Goal: Task Accomplishment & Management: Complete application form

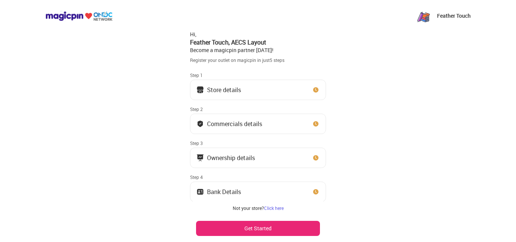
drag, startPoint x: 205, startPoint y: 61, endPoint x: 272, endPoint y: 61, distance: 67.7
click at [272, 61] on div "Register your outlet on magicpin in just 5 steps" at bounding box center [258, 60] width 136 height 6
click at [228, 91] on div "Store details" at bounding box center [224, 90] width 34 height 4
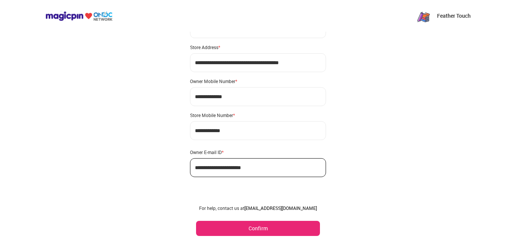
scroll to position [45, 0]
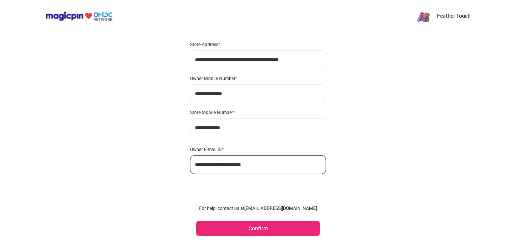
click at [189, 128] on div "**********" at bounding box center [258, 98] width 516 height 287
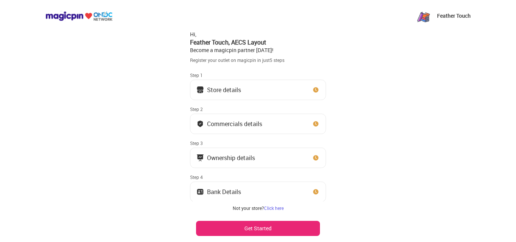
scroll to position [28, 0]
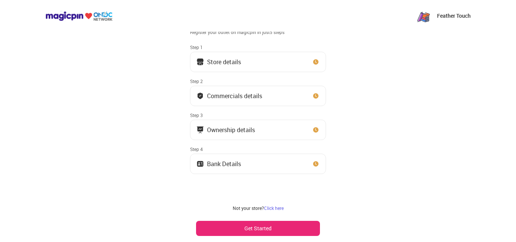
click at [230, 131] on div "Ownership details" at bounding box center [231, 130] width 48 height 4
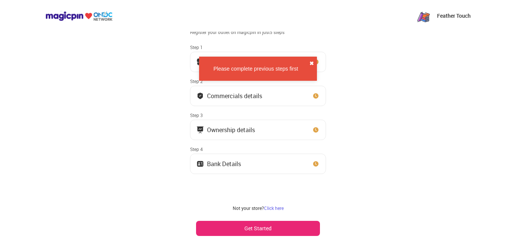
click at [314, 63] on button "✖" at bounding box center [312, 64] width 5 height 8
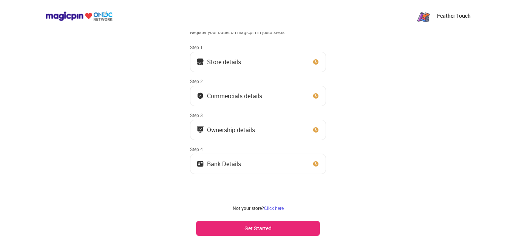
click at [232, 64] on div "Store details" at bounding box center [224, 62] width 34 height 4
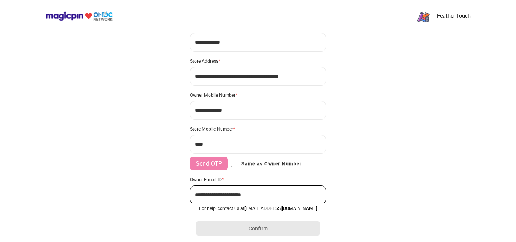
type input "**********"
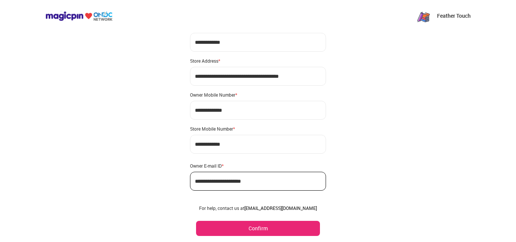
drag, startPoint x: 213, startPoint y: 186, endPoint x: 268, endPoint y: 185, distance: 55.6
click at [268, 185] on input "**********" at bounding box center [258, 181] width 136 height 19
click at [264, 227] on button "Confirm" at bounding box center [258, 228] width 124 height 15
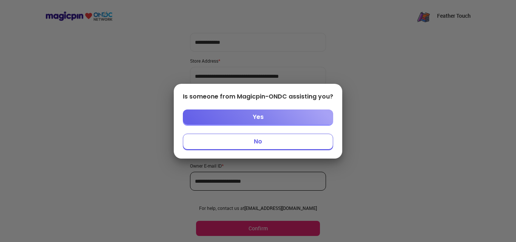
click at [270, 141] on button "No" at bounding box center [258, 142] width 150 height 16
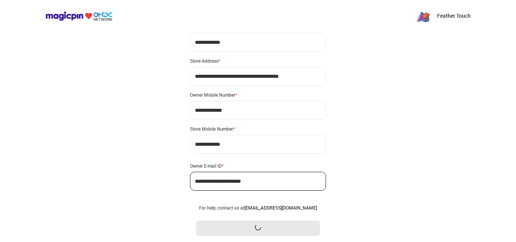
scroll to position [0, 0]
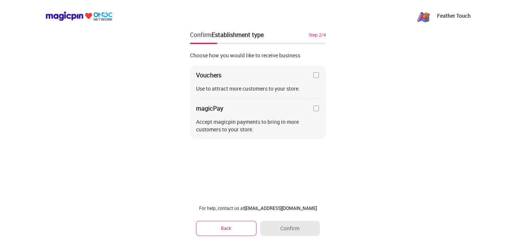
click at [229, 227] on button "Back" at bounding box center [226, 228] width 60 height 15
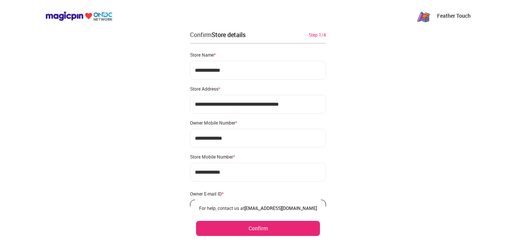
click at [189, 174] on div "**********" at bounding box center [258, 143] width 516 height 287
click at [175, 109] on div "**********" at bounding box center [258, 143] width 516 height 287
click at [174, 109] on div "**********" at bounding box center [258, 143] width 516 height 287
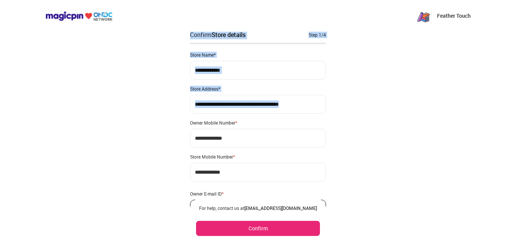
click at [260, 138] on div "**********" at bounding box center [258, 143] width 516 height 287
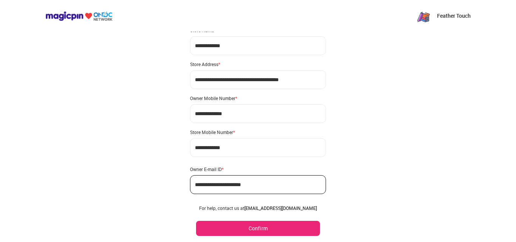
scroll to position [38, 0]
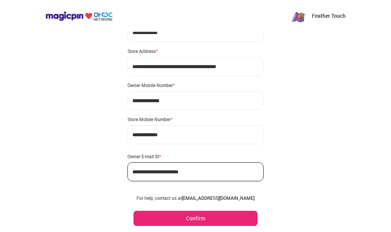
drag, startPoint x: 181, startPoint y: 137, endPoint x: 292, endPoint y: 52, distance: 140.0
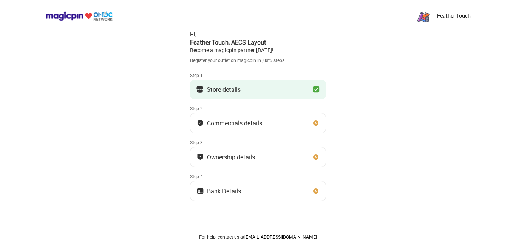
click at [234, 124] on div "Commercials details" at bounding box center [234, 123] width 55 height 4
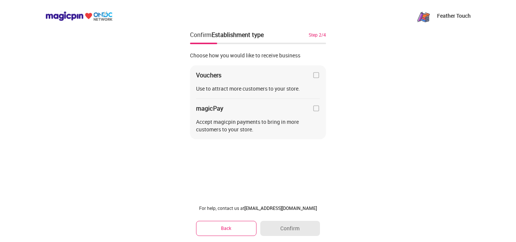
click at [316, 75] on img at bounding box center [317, 75] width 8 height 8
click at [288, 226] on button "Confirm" at bounding box center [290, 228] width 60 height 15
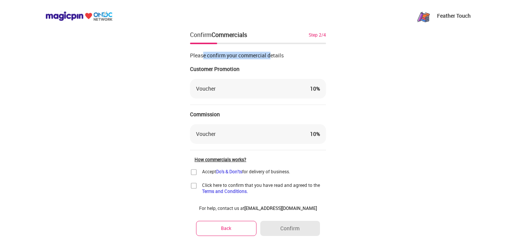
drag, startPoint x: 202, startPoint y: 56, endPoint x: 271, endPoint y: 57, distance: 68.4
click at [271, 57] on div "Please confirm your commercial details" at bounding box center [258, 56] width 136 height 8
drag, startPoint x: 196, startPoint y: 70, endPoint x: 230, endPoint y: 70, distance: 34.0
click at [230, 70] on div "Customer Promotion" at bounding box center [258, 69] width 136 height 8
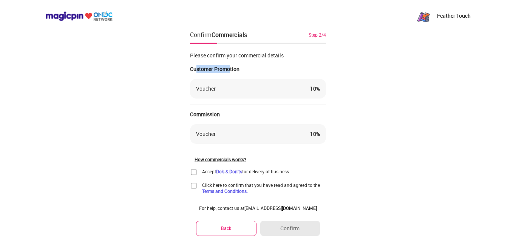
click at [230, 70] on div "Customer Promotion" at bounding box center [258, 69] width 136 height 8
drag, startPoint x: 193, startPoint y: 114, endPoint x: 210, endPoint y: 113, distance: 17.4
click at [210, 113] on div "Commission" at bounding box center [258, 115] width 136 height 8
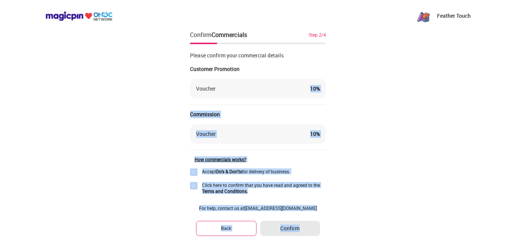
drag, startPoint x: 310, startPoint y: 90, endPoint x: 329, endPoint y: 91, distance: 18.6
click at [329, 91] on div "Feather Touch Confirm Commercials Step 2/4 Please confirm your commercial detai…" at bounding box center [258, 131] width 516 height 262
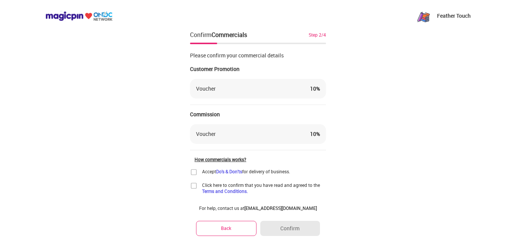
click at [329, 91] on div "Feather Touch Confirm Commercials Step 2/4 Please confirm your commercial detai…" at bounding box center [258, 131] width 516 height 262
drag, startPoint x: 194, startPoint y: 132, endPoint x: 300, endPoint y: 133, distance: 106.2
click at [297, 133] on div "Voucher 10 %" at bounding box center [258, 134] width 136 height 20
click at [300, 133] on div "Voucher 10 %" at bounding box center [258, 134] width 124 height 8
drag, startPoint x: 322, startPoint y: 137, endPoint x: 308, endPoint y: 137, distance: 14.0
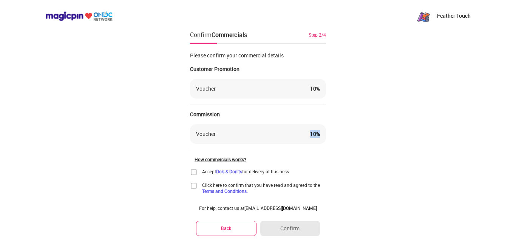
click at [308, 137] on div "Voucher 10 %" at bounding box center [258, 134] width 136 height 20
click at [307, 136] on div "Voucher 10 %" at bounding box center [258, 134] width 124 height 8
drag, startPoint x: 307, startPoint y: 136, endPoint x: 320, endPoint y: 135, distance: 12.5
click at [320, 135] on div "Voucher 10 %" at bounding box center [258, 134] width 124 height 8
click at [321, 135] on div "Voucher 10 %" at bounding box center [258, 134] width 136 height 20
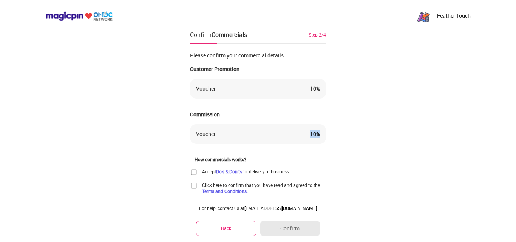
drag, startPoint x: 322, startPoint y: 134, endPoint x: 302, endPoint y: 133, distance: 19.7
click at [302, 133] on div "Voucher 10 %" at bounding box center [258, 134] width 136 height 20
click at [302, 133] on div "Voucher 10 %" at bounding box center [258, 134] width 124 height 8
click at [233, 172] on link "Do's & Don'ts" at bounding box center [229, 172] width 26 height 6
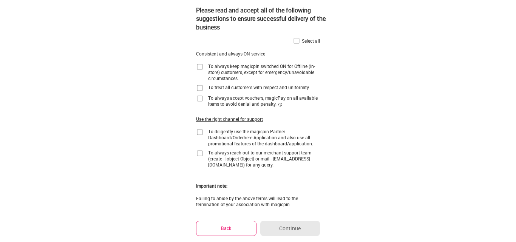
click at [242, 233] on button "Back" at bounding box center [226, 228] width 60 height 15
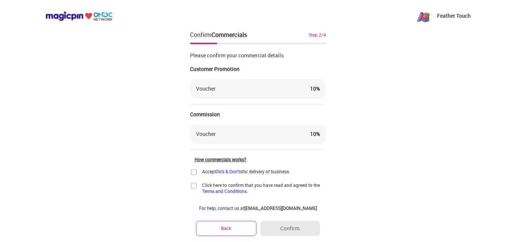
click at [238, 194] on link "Terms and Conditions." at bounding box center [225, 191] width 46 height 6
click at [192, 172] on img at bounding box center [194, 173] width 8 height 8
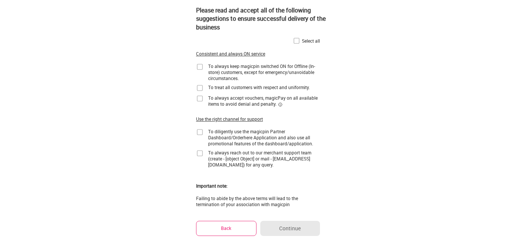
click at [229, 227] on button "Back" at bounding box center [226, 228] width 60 height 15
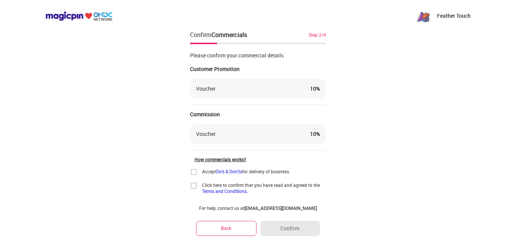
click at [192, 173] on img at bounding box center [194, 173] width 8 height 8
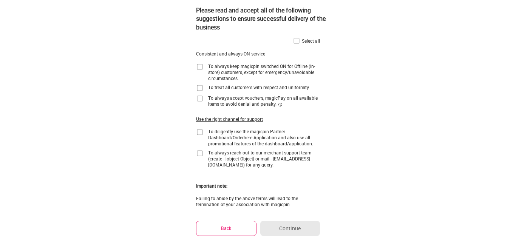
click at [296, 40] on img at bounding box center [297, 41] width 8 height 8
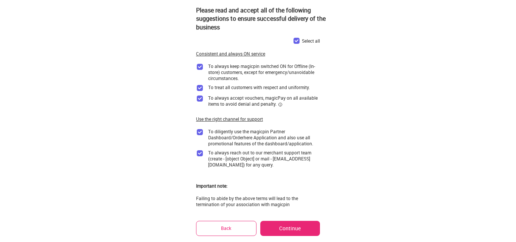
click at [291, 228] on button "Continue" at bounding box center [290, 228] width 60 height 15
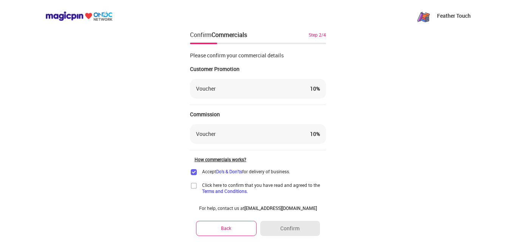
click at [193, 186] on img at bounding box center [194, 186] width 8 height 8
click at [291, 226] on button "Confirm" at bounding box center [290, 228] width 60 height 15
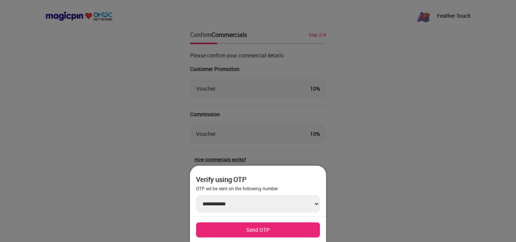
click at [263, 229] on button "Send OTP" at bounding box center [258, 230] width 124 height 15
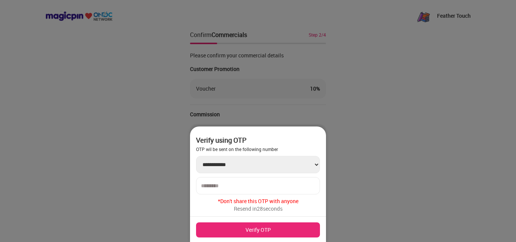
click at [226, 183] on input "number" at bounding box center [258, 186] width 114 height 6
click at [310, 166] on select "**********" at bounding box center [258, 164] width 124 height 17
click at [215, 186] on input "number" at bounding box center [258, 186] width 114 height 6
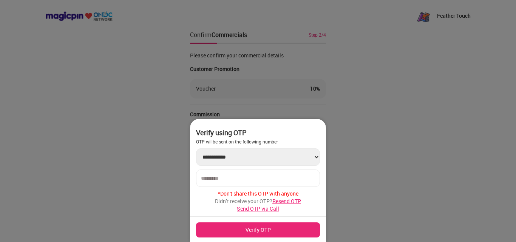
click at [288, 200] on span "Resend OTP" at bounding box center [287, 201] width 29 height 7
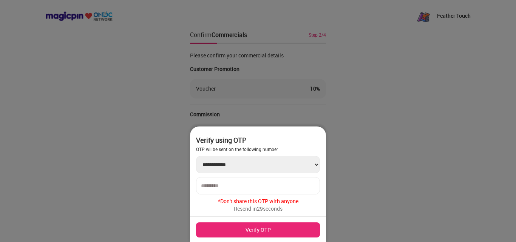
click at [226, 186] on input "number" at bounding box center [258, 186] width 114 height 6
type input "******"
click at [266, 229] on button "Verify OTP" at bounding box center [258, 230] width 124 height 15
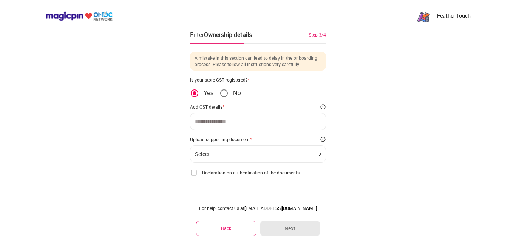
click at [215, 123] on input at bounding box center [258, 122] width 126 height 6
paste input "**********"
type input "**********"
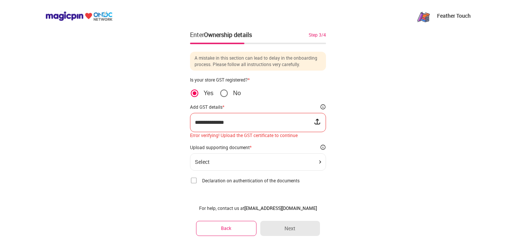
click at [388, 143] on div "**********" at bounding box center [258, 126] width 516 height 253
click at [242, 160] on div "Select" at bounding box center [258, 162] width 126 height 6
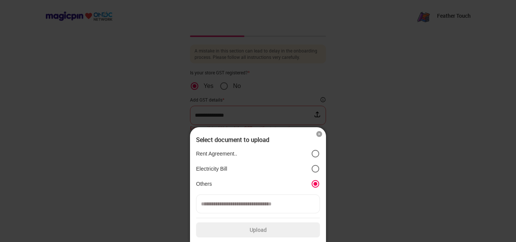
scroll to position [7, 0]
click at [240, 202] on input at bounding box center [258, 204] width 124 height 19
click at [386, 158] on div at bounding box center [258, 121] width 516 height 242
click at [319, 134] on img at bounding box center [320, 134] width 8 height 8
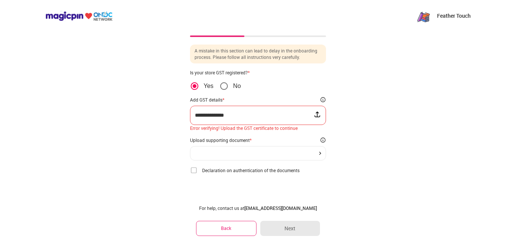
click at [318, 114] on img at bounding box center [318, 115] width 8 height 8
click at [0, 0] on input "file" at bounding box center [0, 0] width 0 height 0
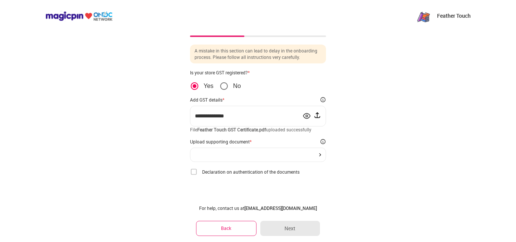
click at [293, 155] on div at bounding box center [258, 154] width 126 height 3
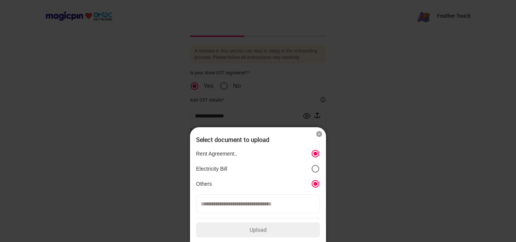
click at [321, 133] on img at bounding box center [320, 134] width 8 height 8
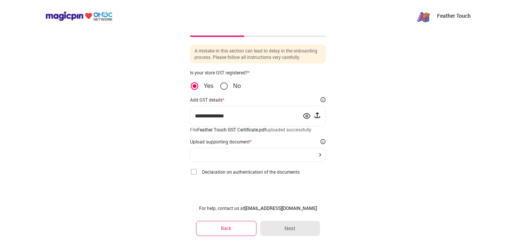
click at [319, 154] on img at bounding box center [320, 154] width 2 height 3
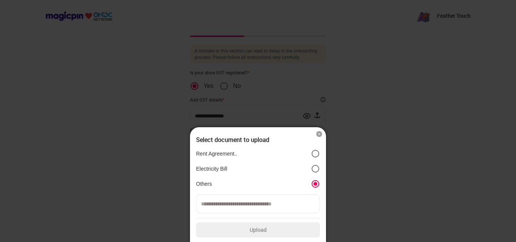
click at [251, 208] on input at bounding box center [258, 204] width 124 height 19
click at [267, 226] on label "Upload" at bounding box center [258, 230] width 124 height 15
click at [0, 0] on input "Upload" at bounding box center [0, 0] width 0 height 0
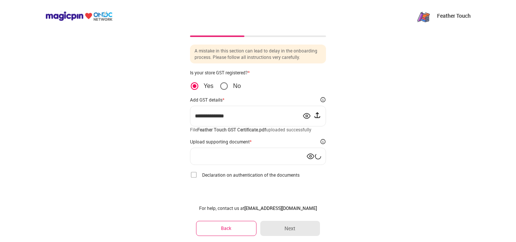
click at [194, 175] on img at bounding box center [194, 175] width 8 height 8
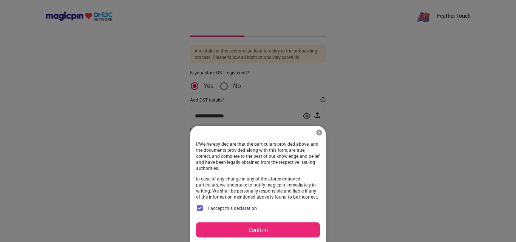
click at [256, 228] on button "Confirm" at bounding box center [258, 230] width 124 height 15
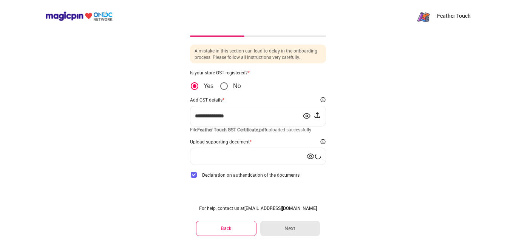
scroll to position [0, 0]
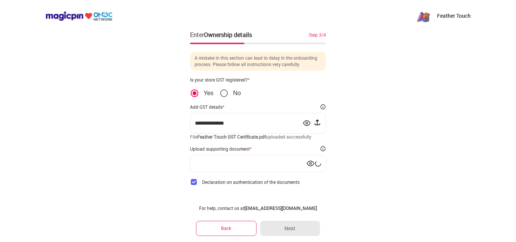
click at [309, 163] on img at bounding box center [311, 164] width 8 height 8
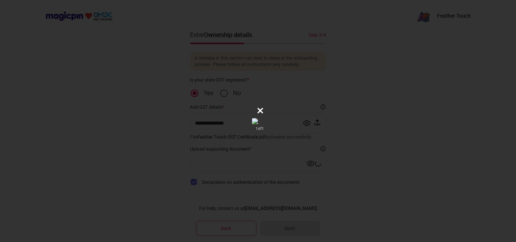
click at [262, 112] on icon at bounding box center [261, 111] width 8 height 8
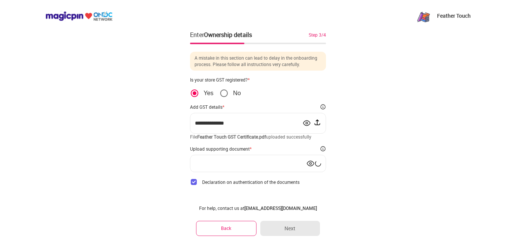
scroll to position [12, 0]
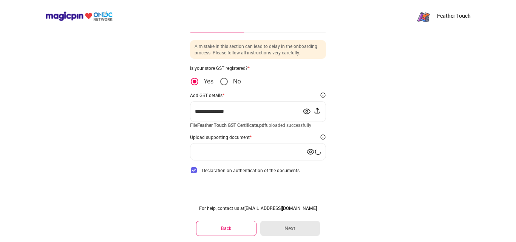
click at [307, 111] on img at bounding box center [307, 112] width 8 height 8
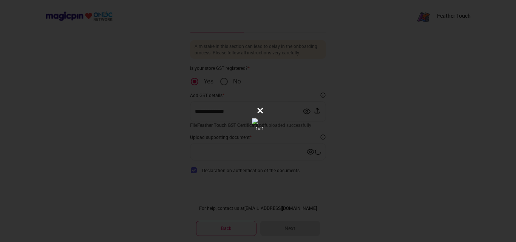
click at [260, 111] on icon at bounding box center [261, 111] width 8 height 8
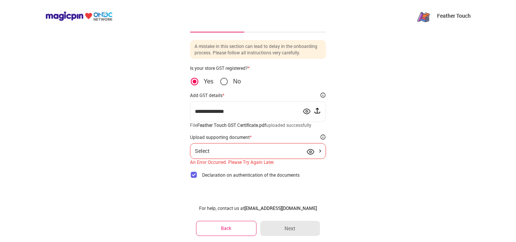
click at [286, 152] on div "Select" at bounding box center [258, 151] width 126 height 6
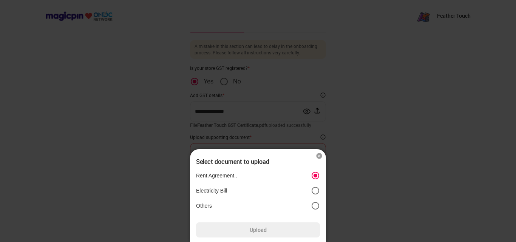
click at [270, 227] on label "Upload" at bounding box center [258, 230] width 124 height 15
click at [0, 0] on input "Upload" at bounding box center [0, 0] width 0 height 0
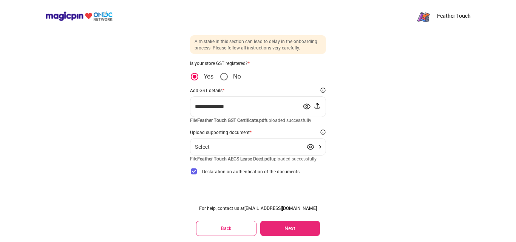
scroll to position [18, 0]
click at [291, 229] on button "Next" at bounding box center [290, 228] width 60 height 15
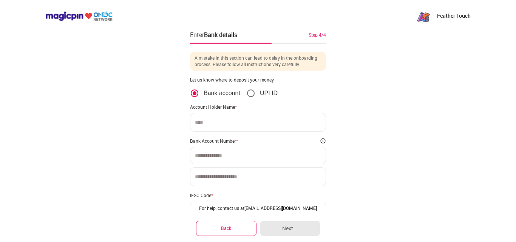
click at [206, 122] on input at bounding box center [258, 122] width 136 height 19
type input "**********"
click at [220, 158] on input at bounding box center [258, 156] width 126 height 6
type input "**********"
click at [222, 171] on input at bounding box center [258, 176] width 136 height 19
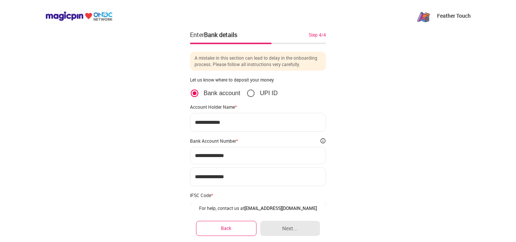
type input "**********"
click at [364, 181] on div "**********" at bounding box center [258, 144] width 516 height 288
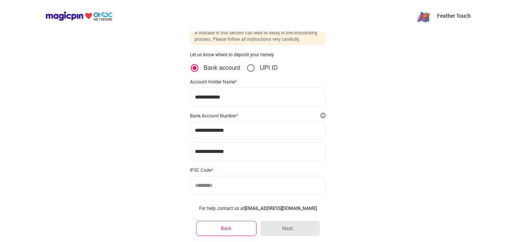
scroll to position [38, 0]
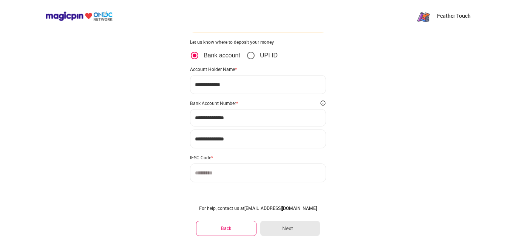
click at [209, 175] on input at bounding box center [258, 173] width 136 height 19
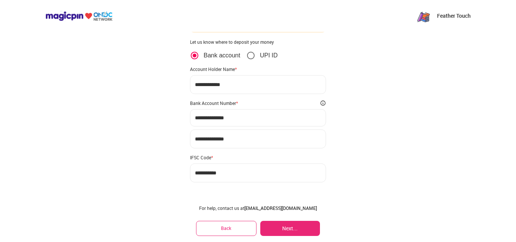
type input "**********"
click at [291, 226] on button "Next..." at bounding box center [290, 228] width 60 height 15
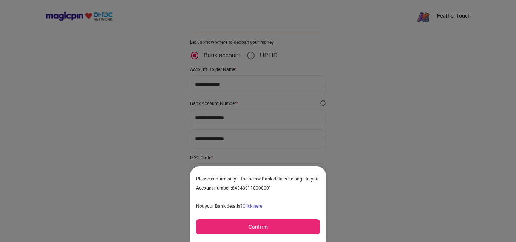
click at [258, 225] on button "Confirm" at bounding box center [258, 227] width 124 height 15
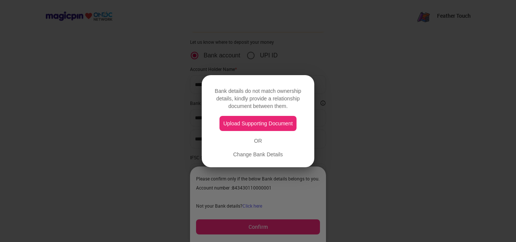
click at [260, 124] on button "Upload Supporting Document" at bounding box center [258, 123] width 77 height 15
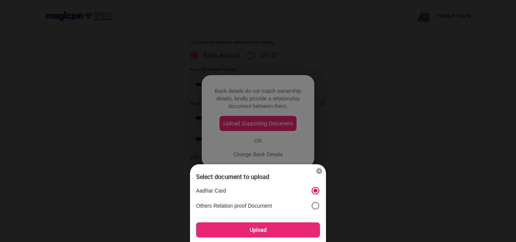
click at [260, 231] on div "Upload" at bounding box center [258, 230] width 124 height 15
click at [0, 0] on input "Upload" at bounding box center [0, 0] width 0 height 0
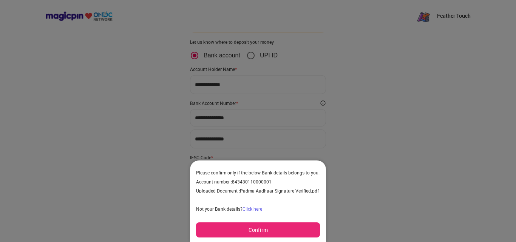
click at [257, 227] on button "Confirm" at bounding box center [258, 230] width 124 height 15
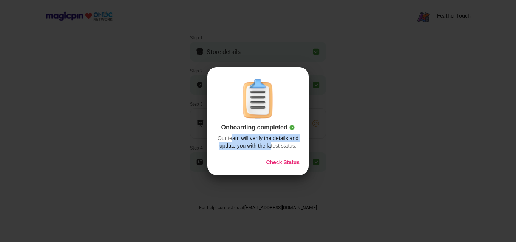
drag, startPoint x: 232, startPoint y: 140, endPoint x: 272, endPoint y: 145, distance: 40.4
click at [272, 145] on div "Our team will verify the details and update you with the latest status." at bounding box center [258, 142] width 83 height 15
click at [279, 161] on button "Check Status" at bounding box center [283, 163] width 34 height 8
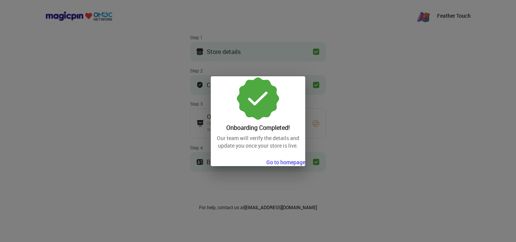
click at [284, 163] on button "Go to homepage" at bounding box center [286, 163] width 39 height 8
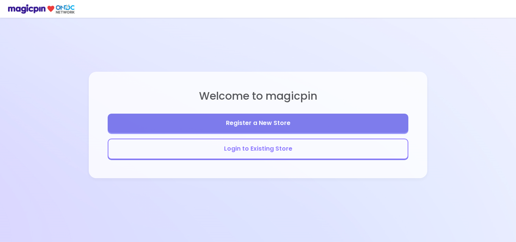
click at [273, 149] on button "Login to Existing Store" at bounding box center [258, 149] width 301 height 21
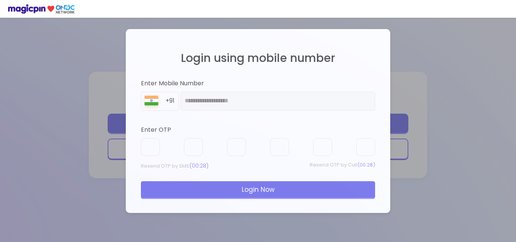
click at [270, 187] on div "Login Now" at bounding box center [258, 189] width 234 height 17
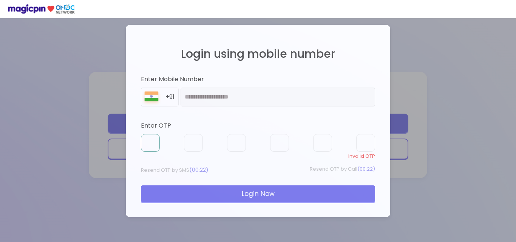
click at [149, 148] on input "text" at bounding box center [150, 143] width 19 height 18
type input "*"
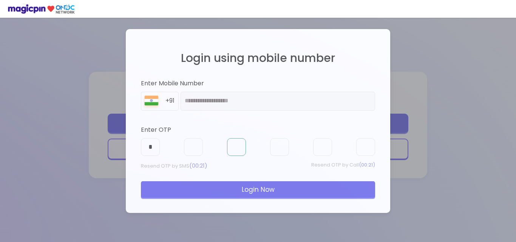
type input "*"
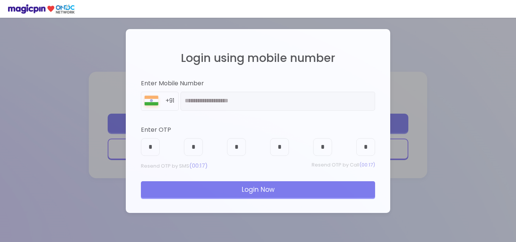
click at [248, 189] on div "Login Now" at bounding box center [258, 189] width 234 height 17
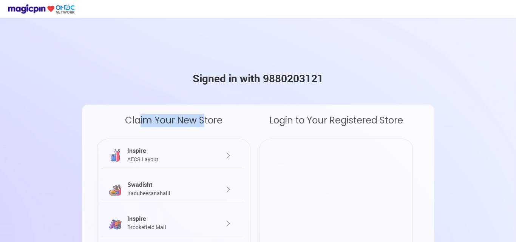
drag, startPoint x: 138, startPoint y: 122, endPoint x: 208, endPoint y: 122, distance: 69.9
click at [208, 122] on div "Claim Your New Store" at bounding box center [173, 121] width 153 height 14
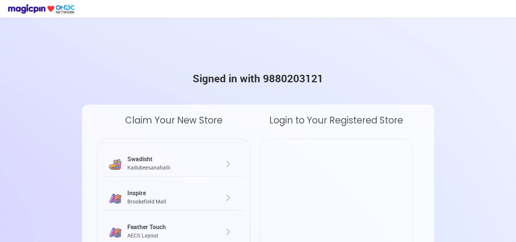
click at [229, 232] on img at bounding box center [228, 232] width 9 height 9
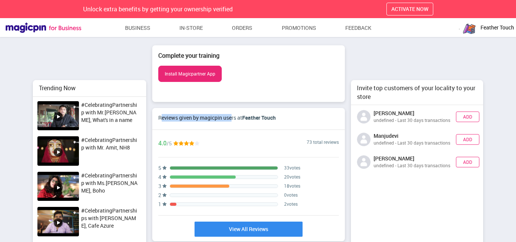
drag, startPoint x: 161, startPoint y: 118, endPoint x: 234, endPoint y: 119, distance: 72.2
click at [233, 119] on div "Reviews given by magicpin users at Feather Touch" at bounding box center [217, 118] width 118 height 8
click at [236, 119] on div "Reviews given by magicpin users at Feather Touch" at bounding box center [217, 118] width 118 height 8
click at [139, 28] on link "Business" at bounding box center [138, 28] width 26 height 14
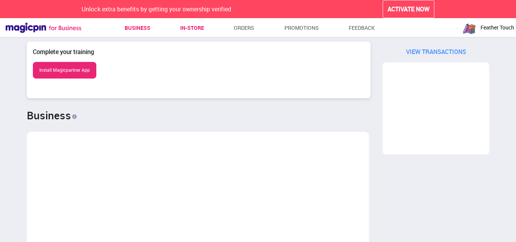
click at [193, 28] on link "In-store" at bounding box center [192, 28] width 24 height 14
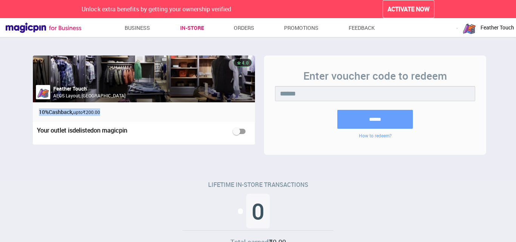
drag, startPoint x: 40, startPoint y: 112, endPoint x: 105, endPoint y: 109, distance: 64.7
click at [105, 109] on p "10% Cashback, upto ₹200.00" at bounding box center [144, 113] width 210 height 8
click at [116, 114] on p "10% Cashback, upto ₹200.00" at bounding box center [144, 113] width 210 height 8
drag, startPoint x: 43, startPoint y: 112, endPoint x: 131, endPoint y: 114, distance: 88.5
click at [131, 114] on p "10% Cashback, upto ₹200.00" at bounding box center [144, 113] width 210 height 8
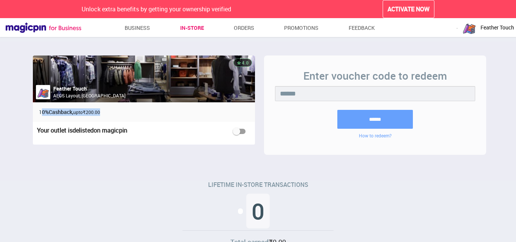
click at [131, 114] on p "10% Cashback, upto ₹200.00" at bounding box center [144, 113] width 210 height 8
click at [299, 29] on link "Promotions" at bounding box center [301, 28] width 34 height 14
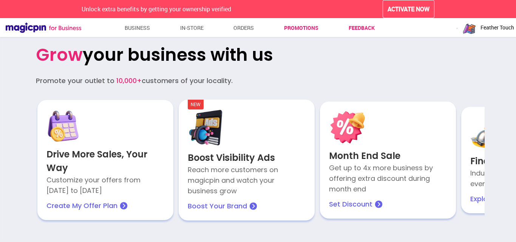
click at [358, 29] on link "Feedback" at bounding box center [362, 28] width 26 height 14
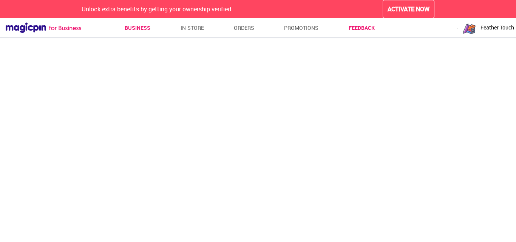
click at [140, 28] on link "Business" at bounding box center [138, 28] width 26 height 14
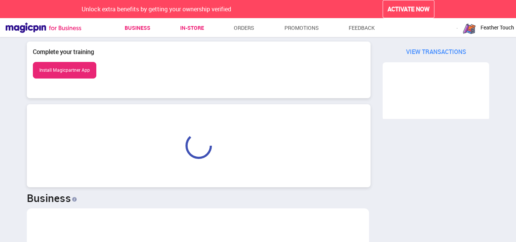
click at [190, 30] on link "In-store" at bounding box center [192, 28] width 24 height 14
